Goal: Navigation & Orientation: Go to known website

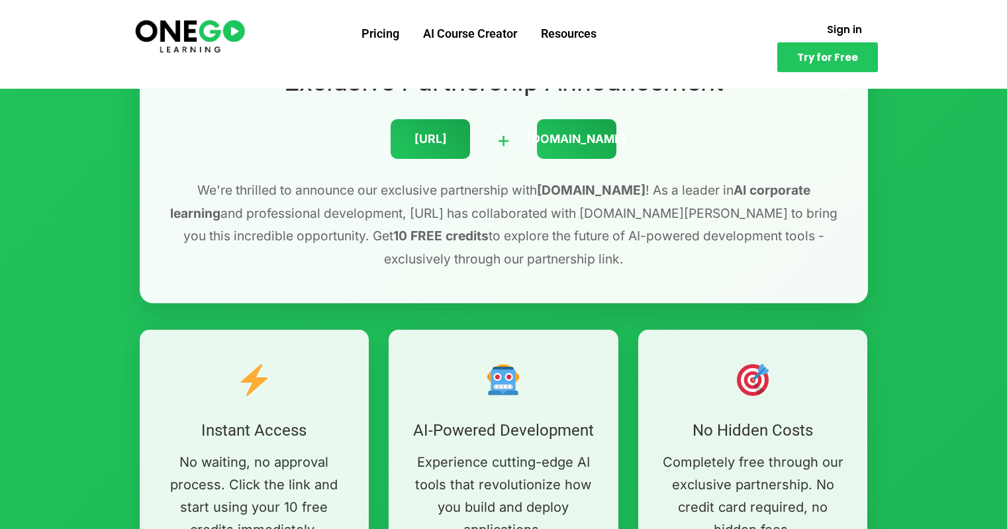
scroll to position [433, 0]
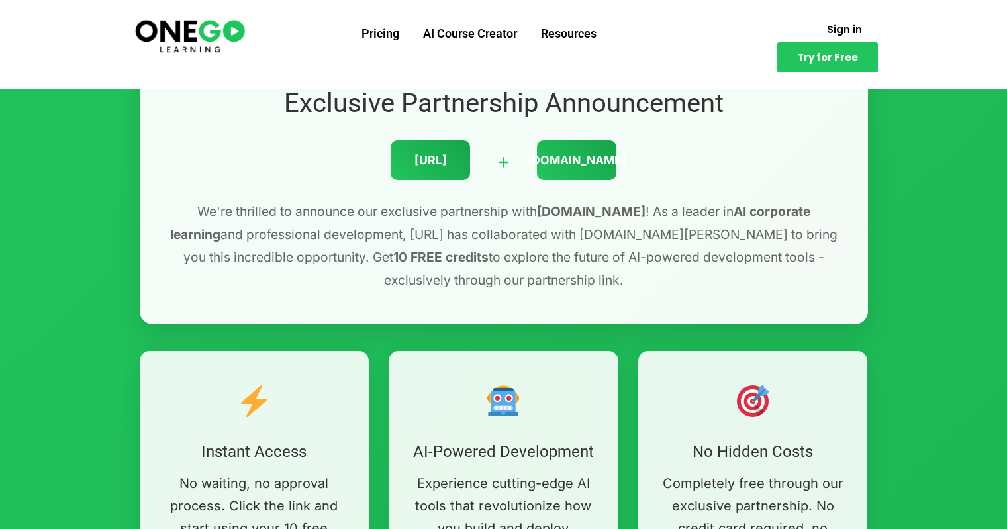
click at [427, 159] on div "[URL]" at bounding box center [430, 160] width 79 height 40
click at [577, 165] on div "[DOMAIN_NAME]" at bounding box center [576, 160] width 79 height 40
click at [414, 152] on div "[URL]" at bounding box center [430, 160] width 79 height 40
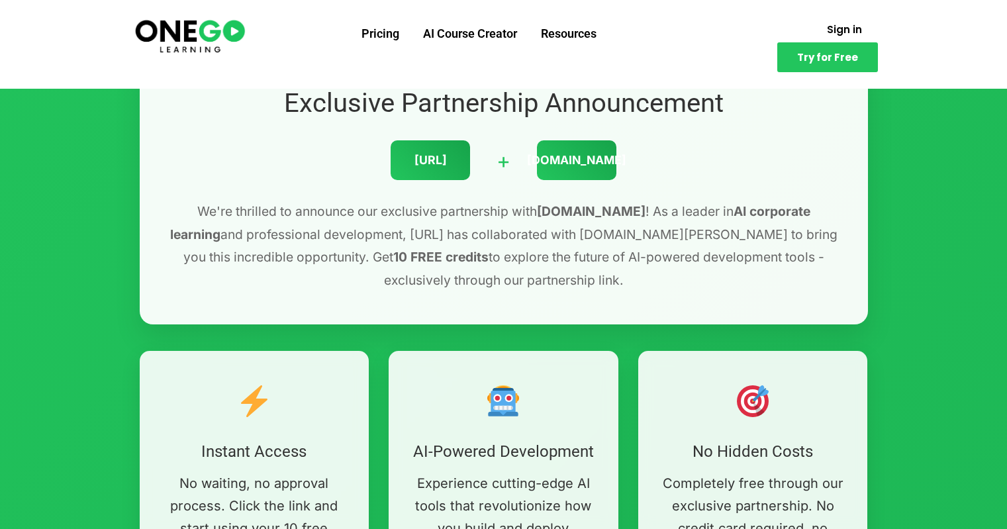
click at [437, 284] on p "We're thrilled to announce our exclusive partnership with [DOMAIN_NAME] ! As a …" at bounding box center [503, 245] width 675 height 91
click at [532, 228] on p "We're thrilled to announce our exclusive partnership with [DOMAIN_NAME] ! As a …" at bounding box center [503, 245] width 675 height 91
drag, startPoint x: 532, startPoint y: 228, endPoint x: 373, endPoint y: 224, distance: 158.9
click at [373, 224] on p "We're thrilled to announce our exclusive partnership with [DOMAIN_NAME] ! As a …" at bounding box center [503, 245] width 675 height 91
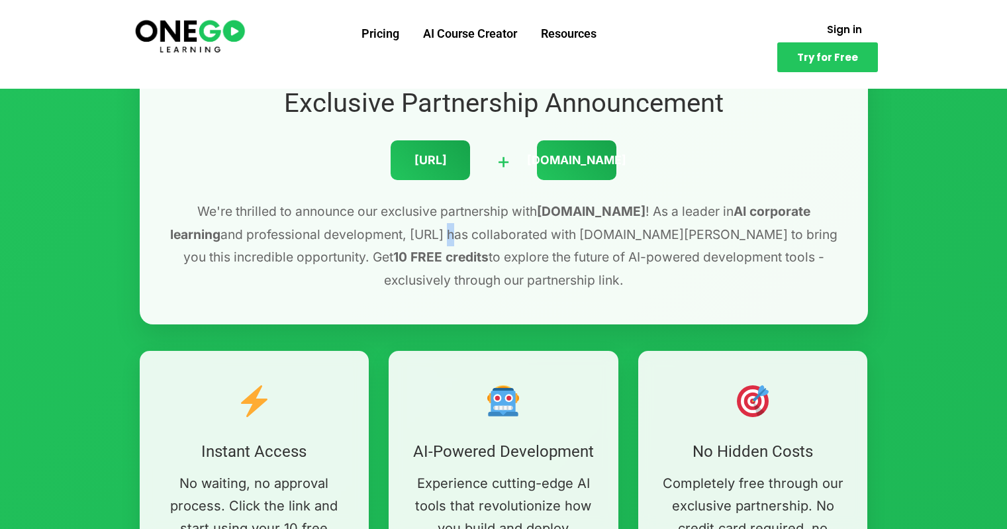
click at [373, 224] on p "We're thrilled to announce our exclusive partnership with [DOMAIN_NAME] ! As a …" at bounding box center [503, 245] width 675 height 91
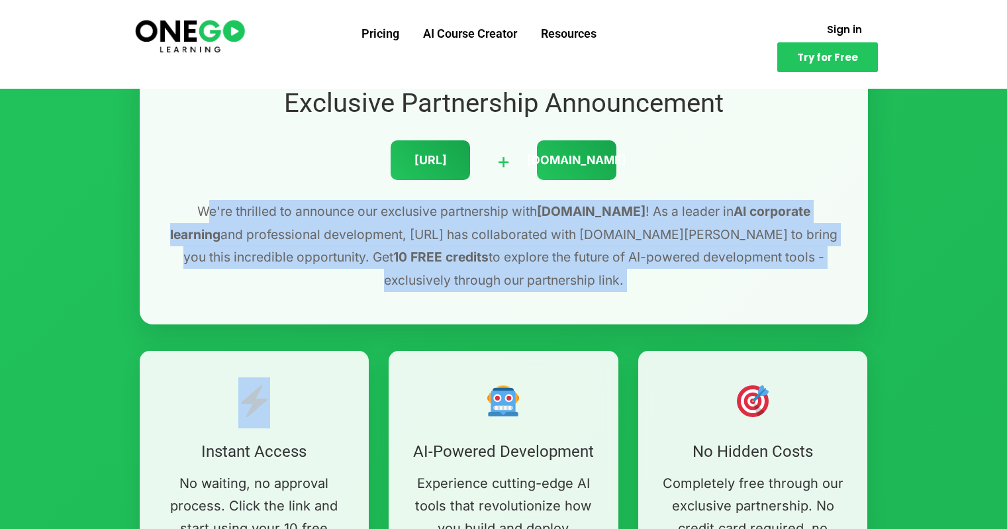
click at [373, 224] on p "We're thrilled to announce our exclusive partnership with [DOMAIN_NAME] ! As a …" at bounding box center [503, 245] width 675 height 91
click at [254, 247] on p "We're thrilled to announce our exclusive partnership with [DOMAIN_NAME] ! As a …" at bounding box center [503, 245] width 675 height 91
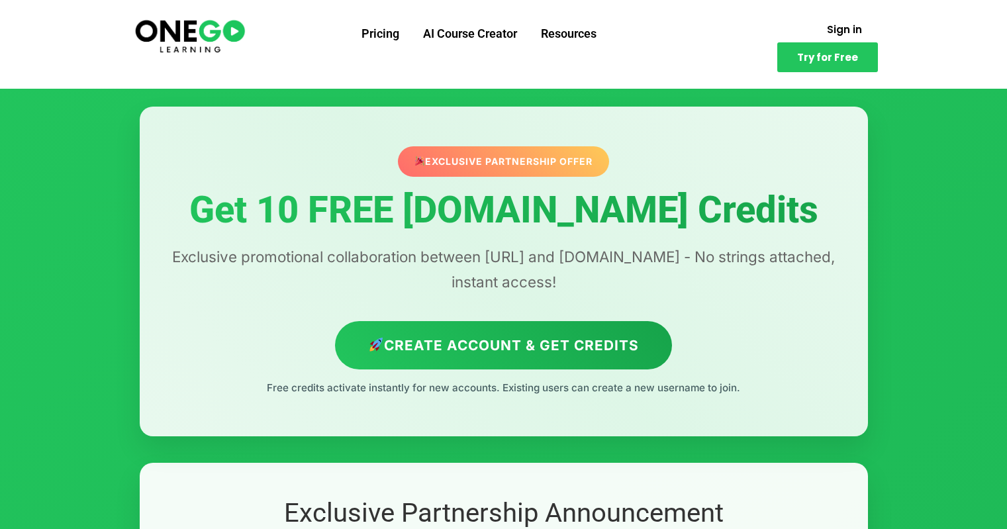
scroll to position [0, 0]
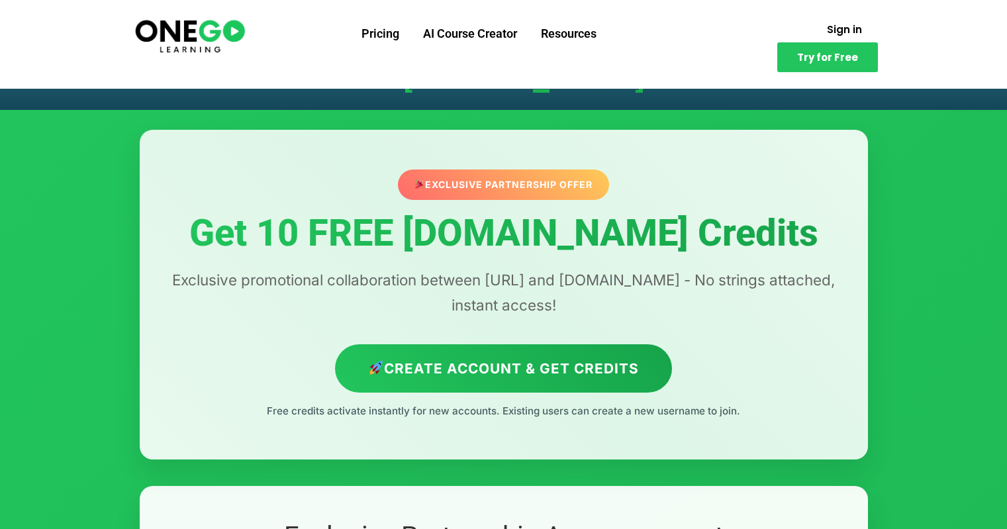
click at [503, 192] on div "Exclusive Partnership Offer" at bounding box center [503, 184] width 211 height 30
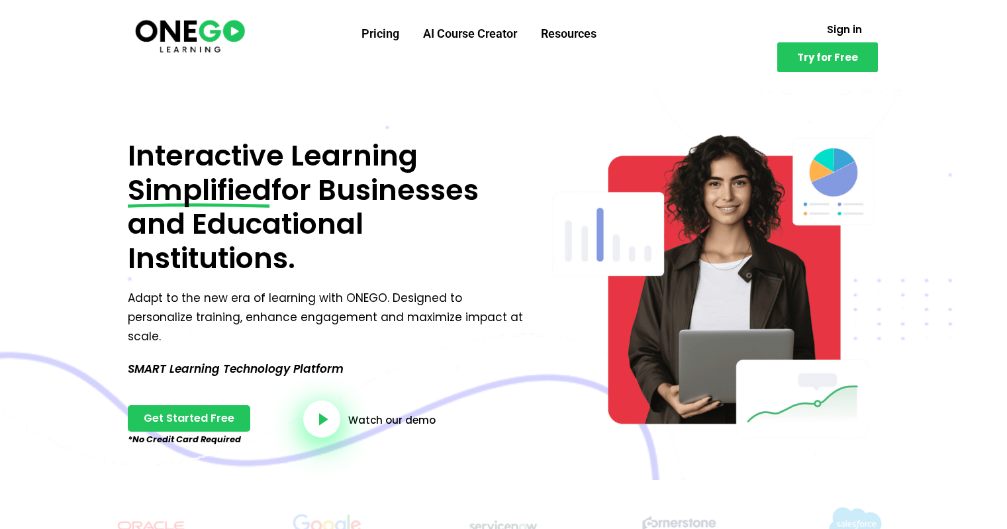
click at [205, 213] on span "for Businesses and Educational Institutions." at bounding box center [303, 224] width 351 height 108
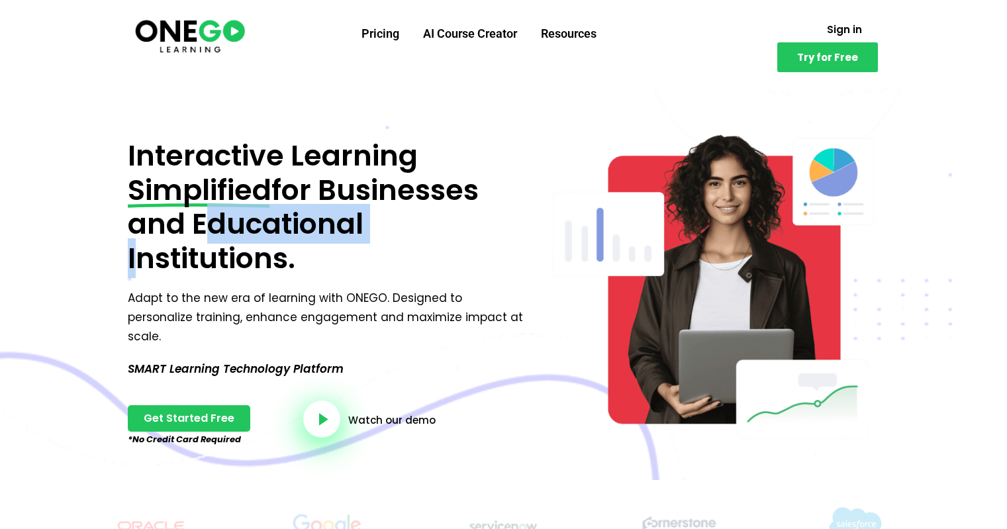
click at [205, 213] on span "for Businesses and Educational Institutions." at bounding box center [303, 224] width 351 height 108
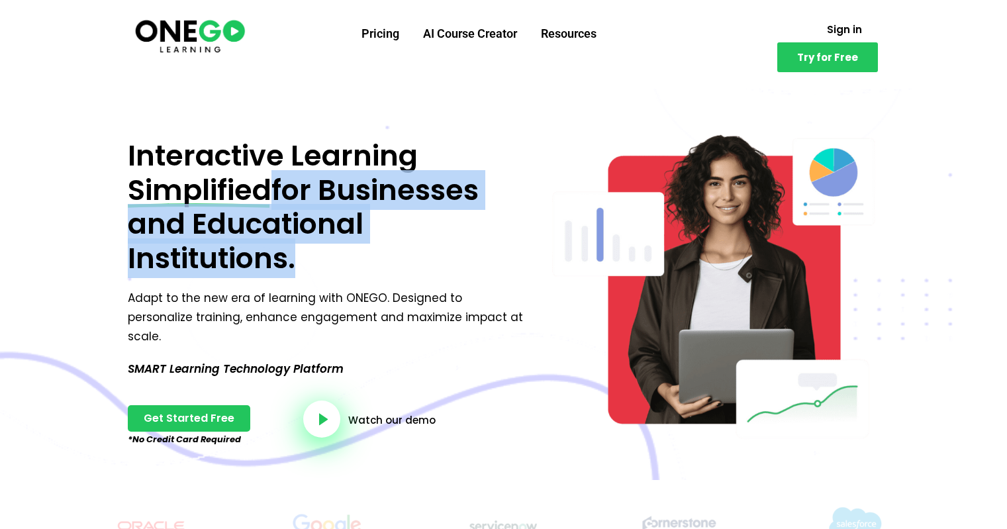
click at [205, 213] on span "for Businesses and Educational Institutions." at bounding box center [303, 224] width 351 height 108
click at [811, 35] on link "Sign in" at bounding box center [844, 30] width 67 height 26
